Goal: Find specific page/section: Find specific page/section

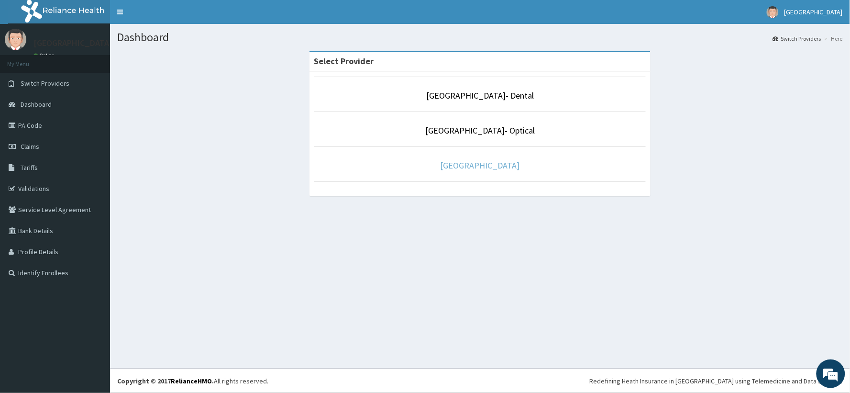
click at [486, 164] on link "[GEOGRAPHIC_DATA]" at bounding box center [479, 165] width 79 height 11
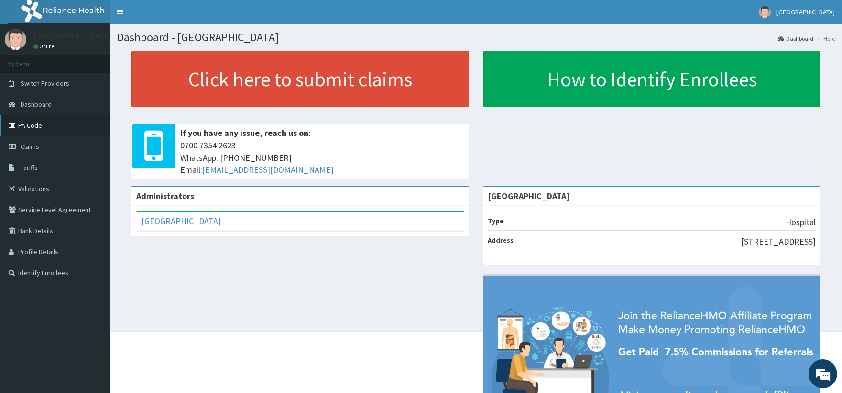
click at [22, 123] on link "PA Code" at bounding box center [55, 125] width 110 height 21
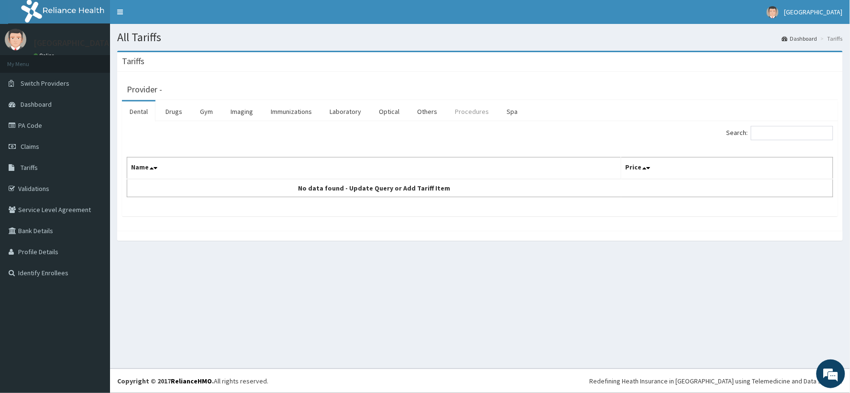
click at [458, 112] on link "Procedures" at bounding box center [471, 111] width 49 height 20
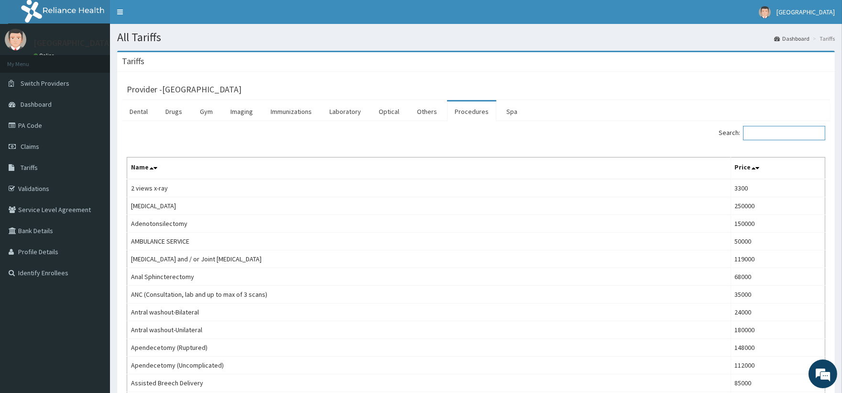
click at [780, 140] on input "Search:" at bounding box center [784, 133] width 82 height 14
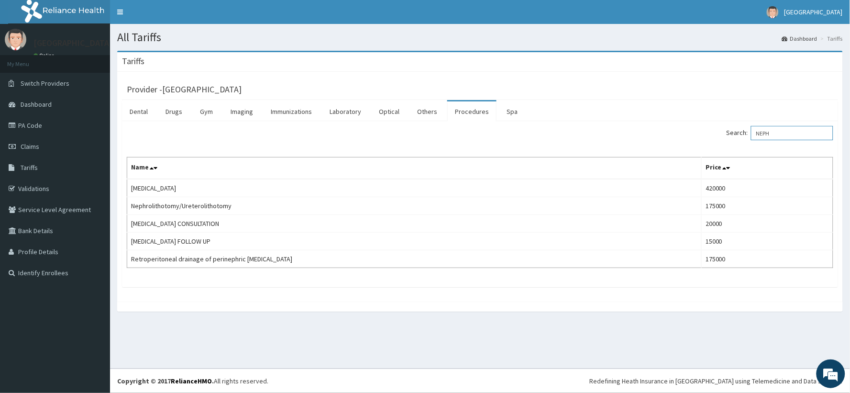
type input "NEPH"
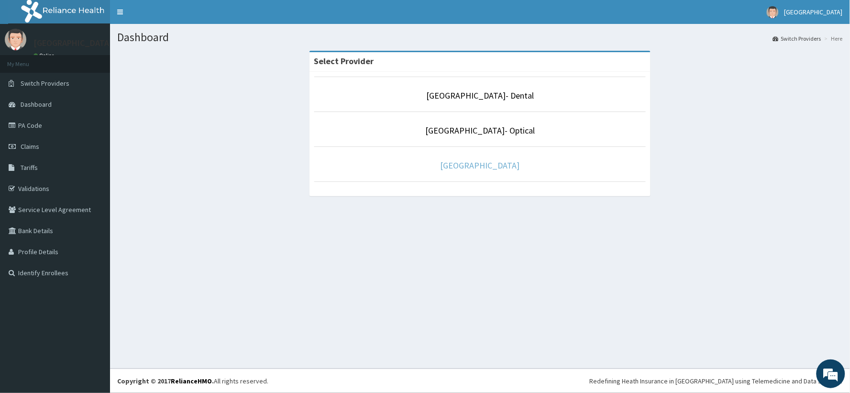
click at [472, 168] on link "[GEOGRAPHIC_DATA]" at bounding box center [479, 165] width 79 height 11
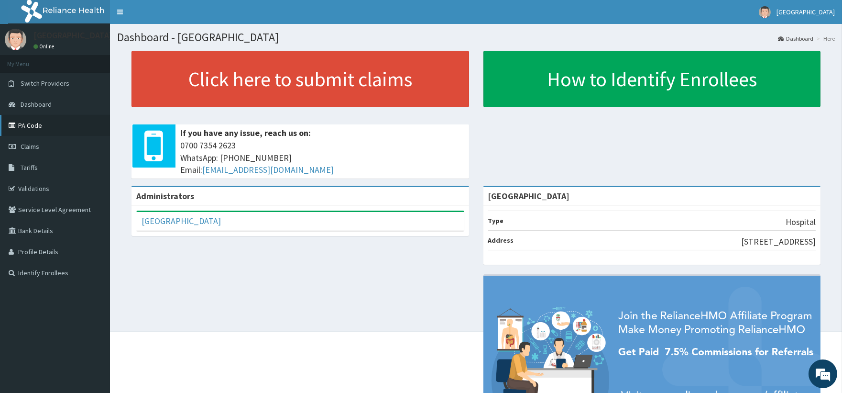
click at [36, 128] on link "PA Code" at bounding box center [55, 125] width 110 height 21
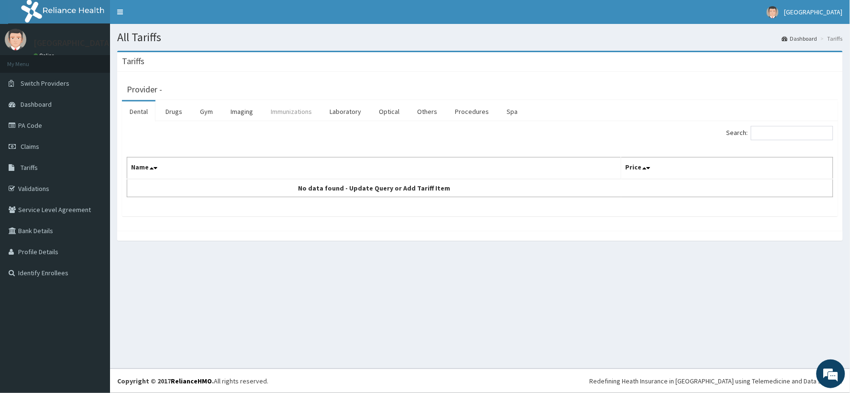
click at [299, 112] on link "Immunizations" at bounding box center [291, 111] width 56 height 20
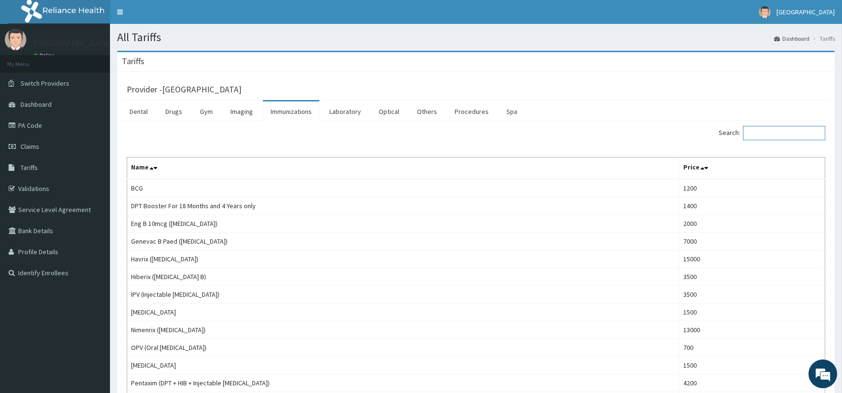
click at [780, 139] on input "Search:" at bounding box center [784, 133] width 82 height 14
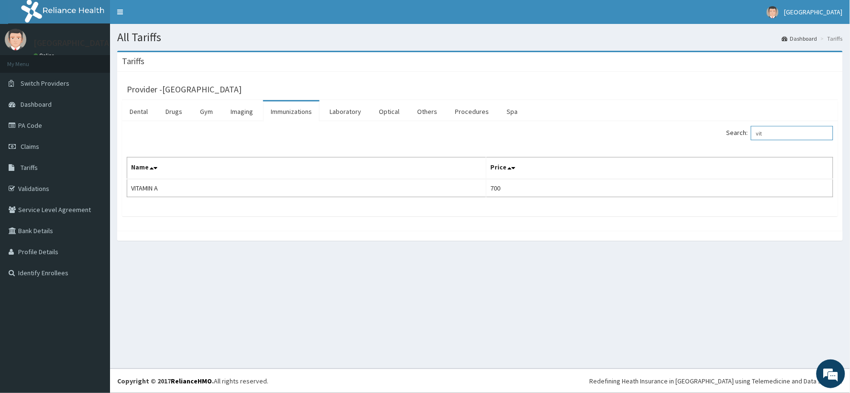
type input "vit"
